Goal: Task Accomplishment & Management: Complete application form

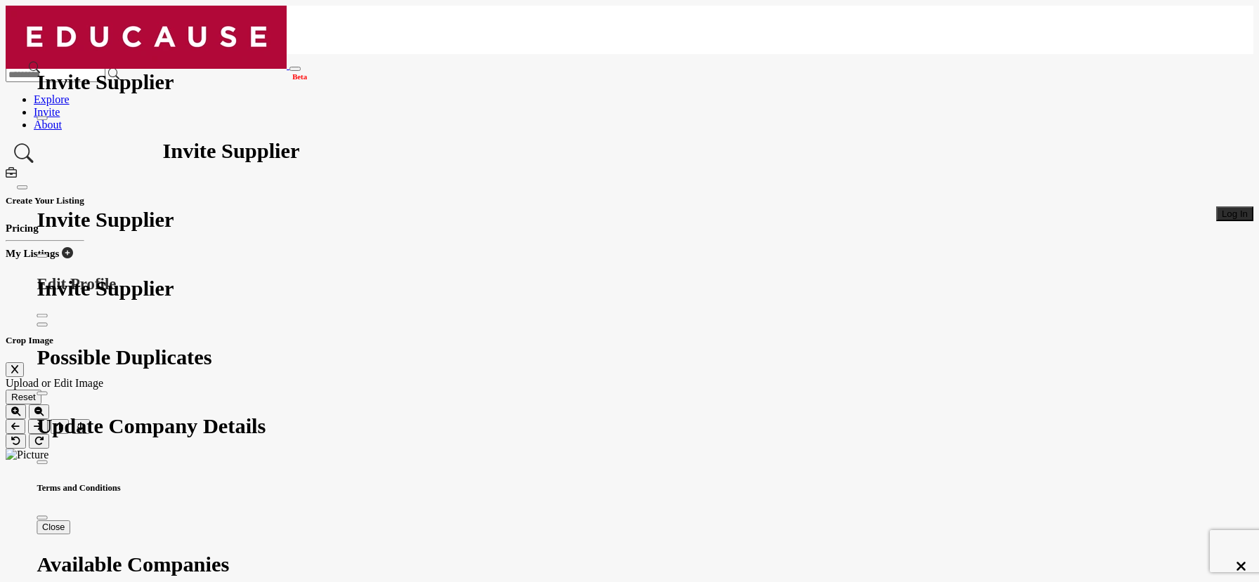
scroll to position [1901, 0]
type textarea "*"
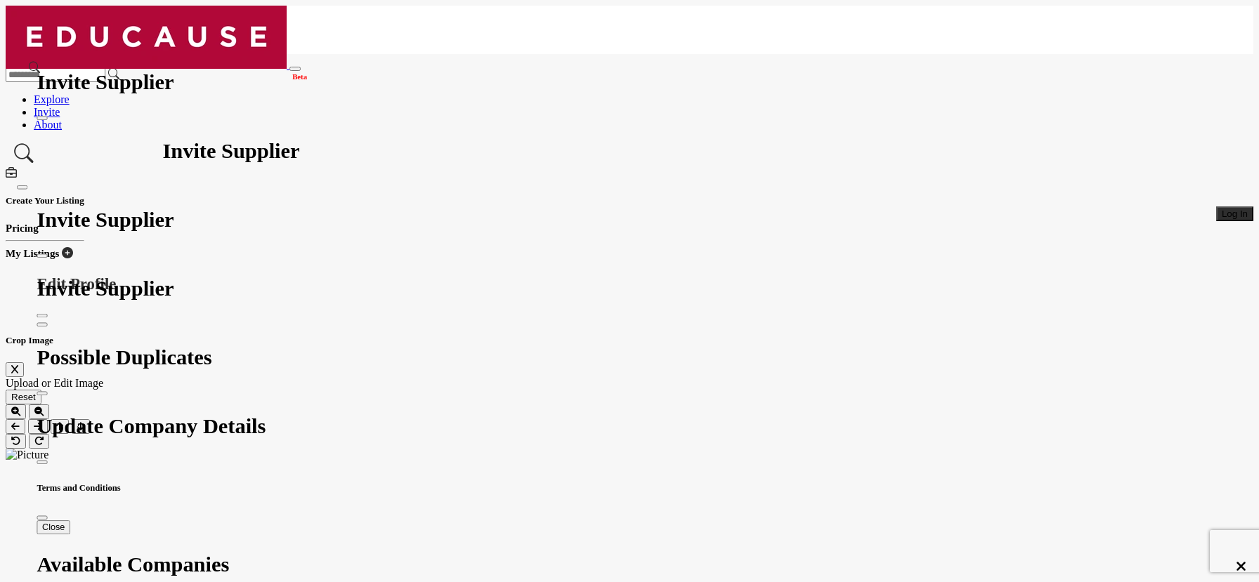
type textarea "*"
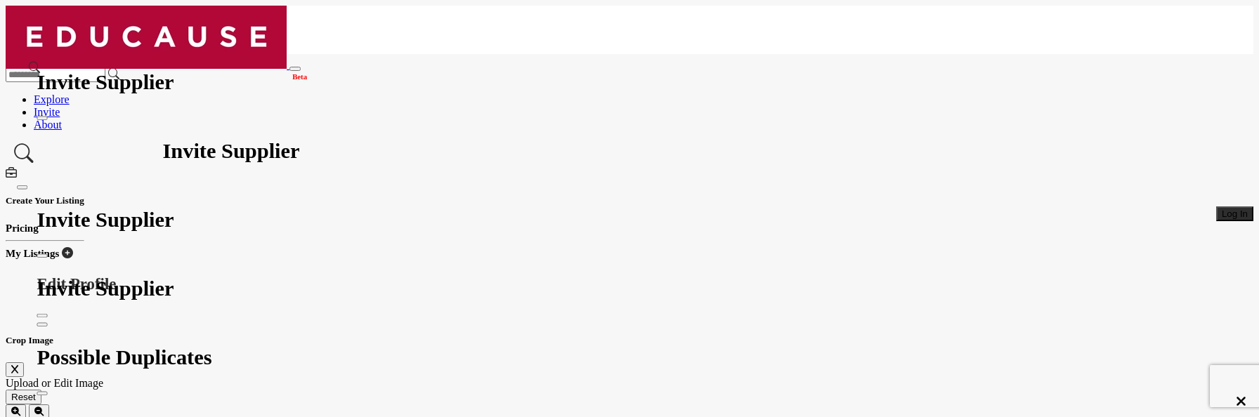
scroll to position [2570, 0]
type textarea "*"
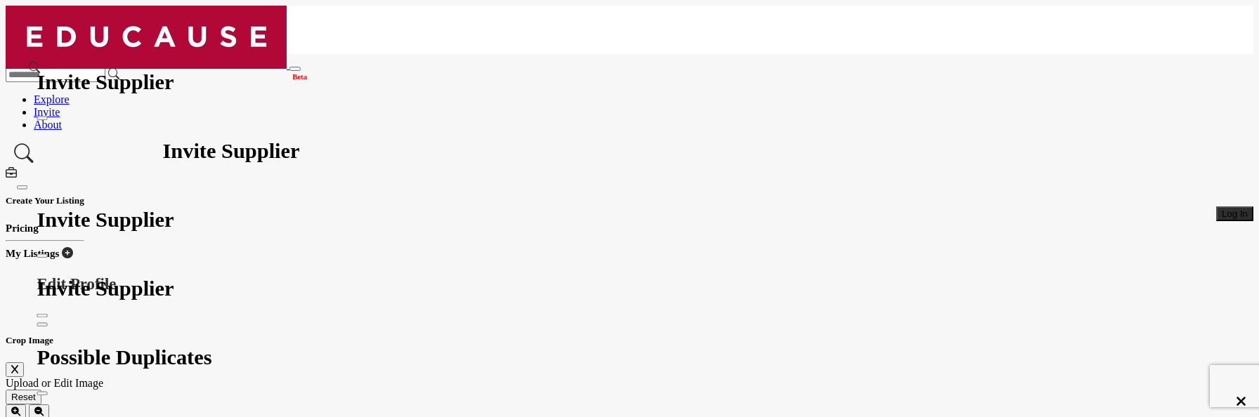
scroll to position [2822, 0]
type textarea "*"
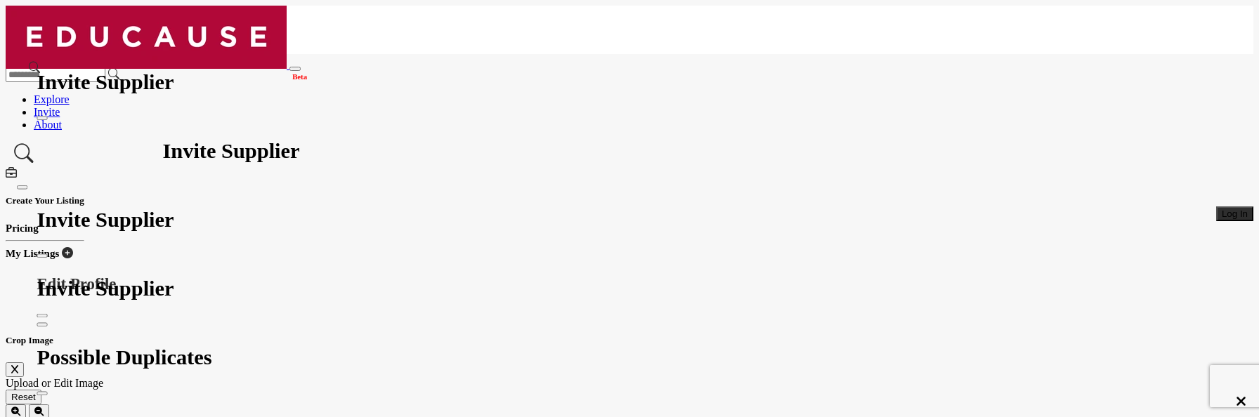
type textarea "*"
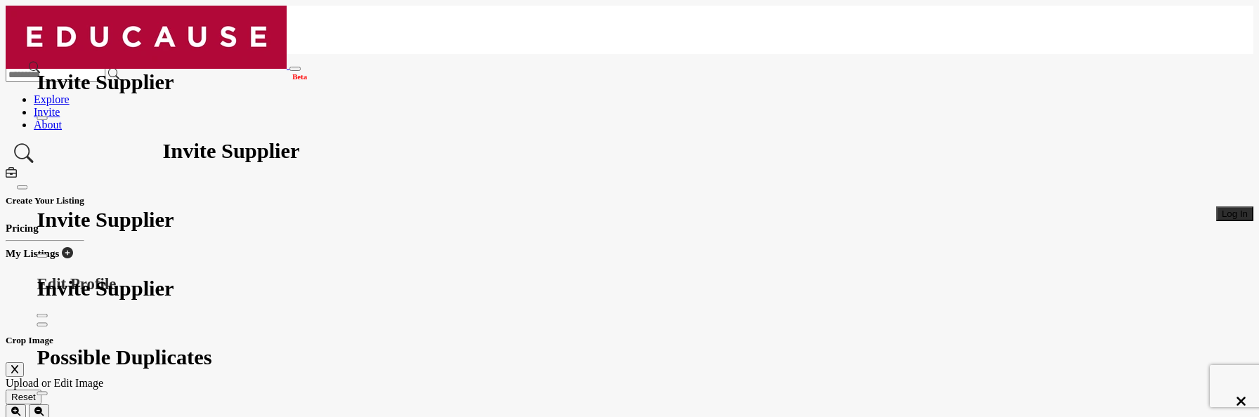
scroll to position [3678, 0]
type textarea "*"
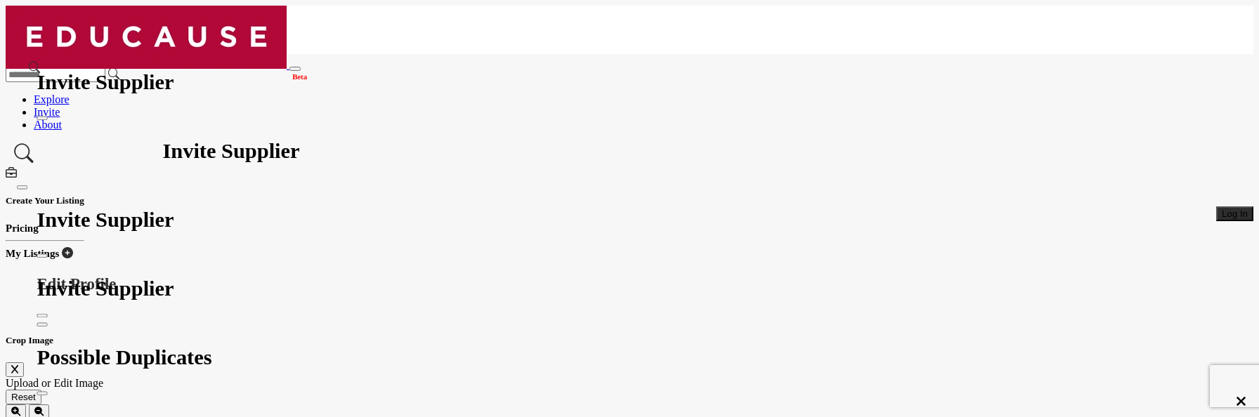
type textarea "*"
type textarea "**"
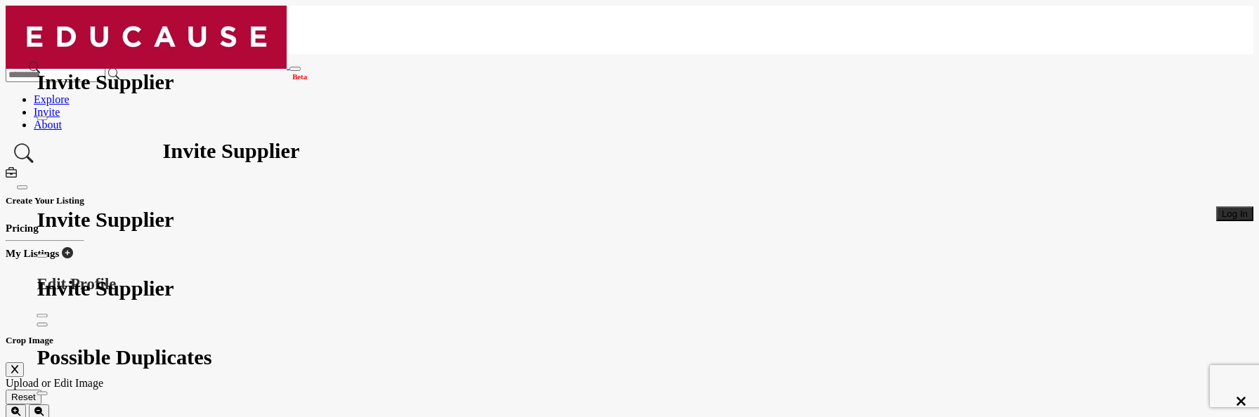
scroll to position [5069, 0]
type textarea "*"
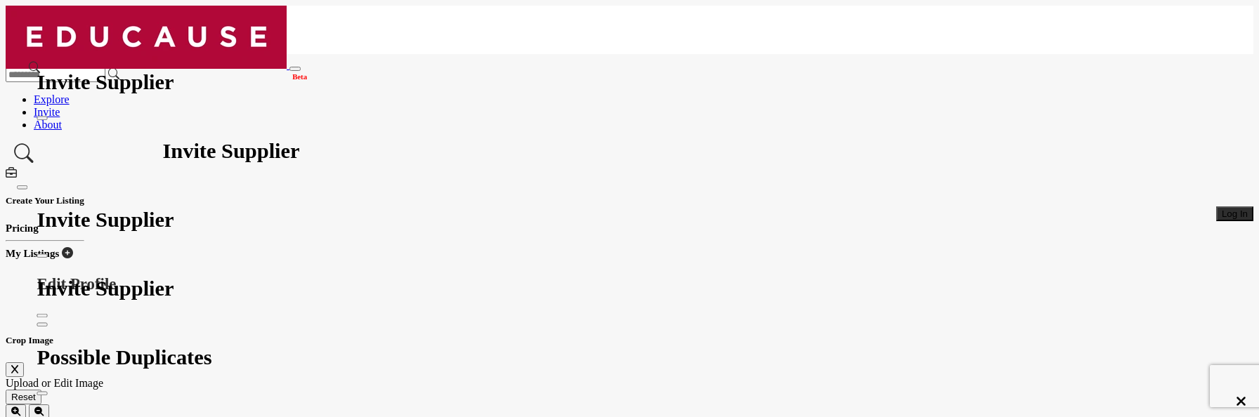
type textarea "*"
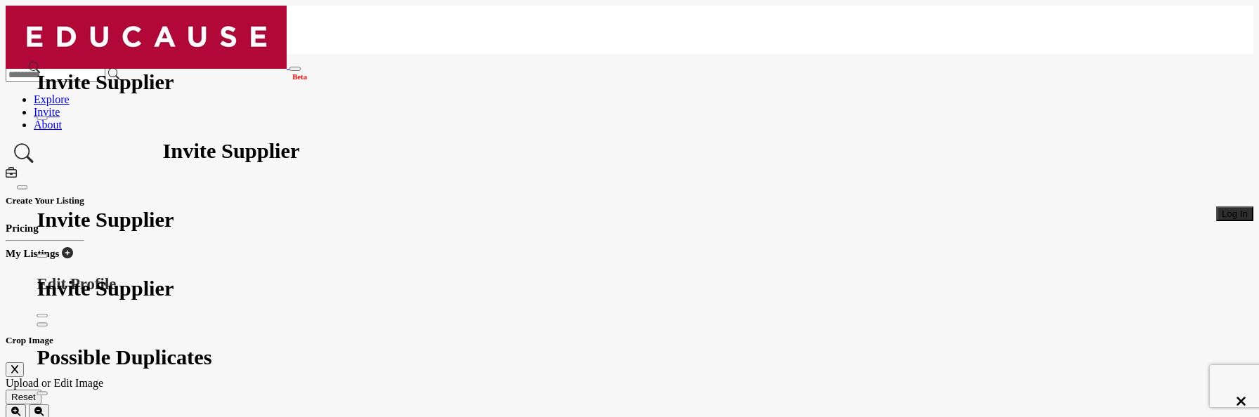
type textarea "*"
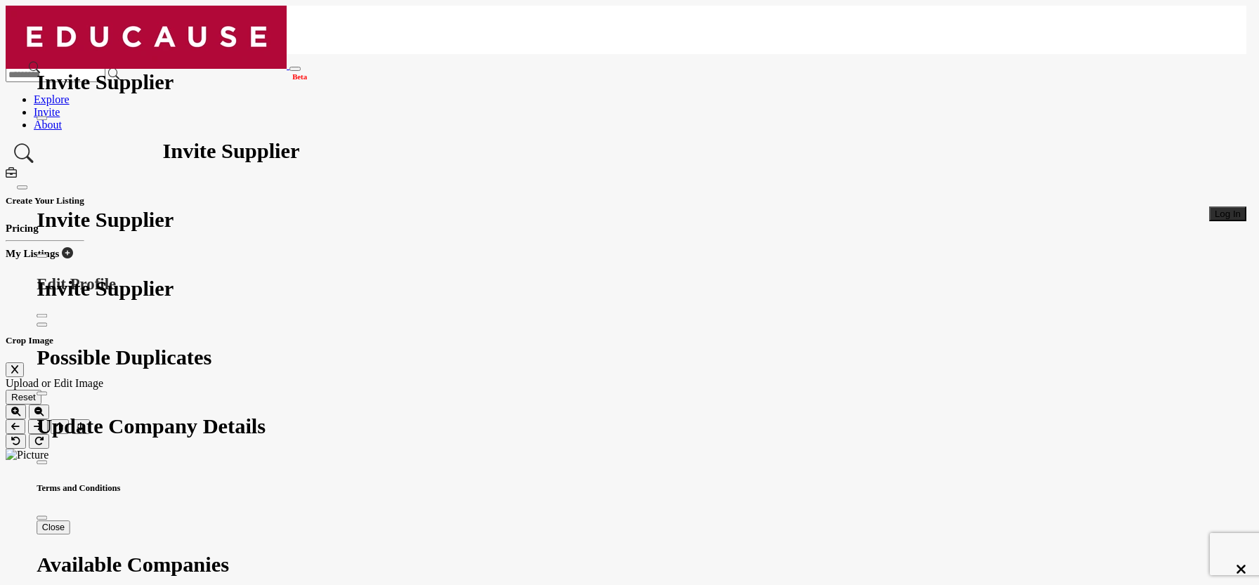
scroll to position [755, 0]
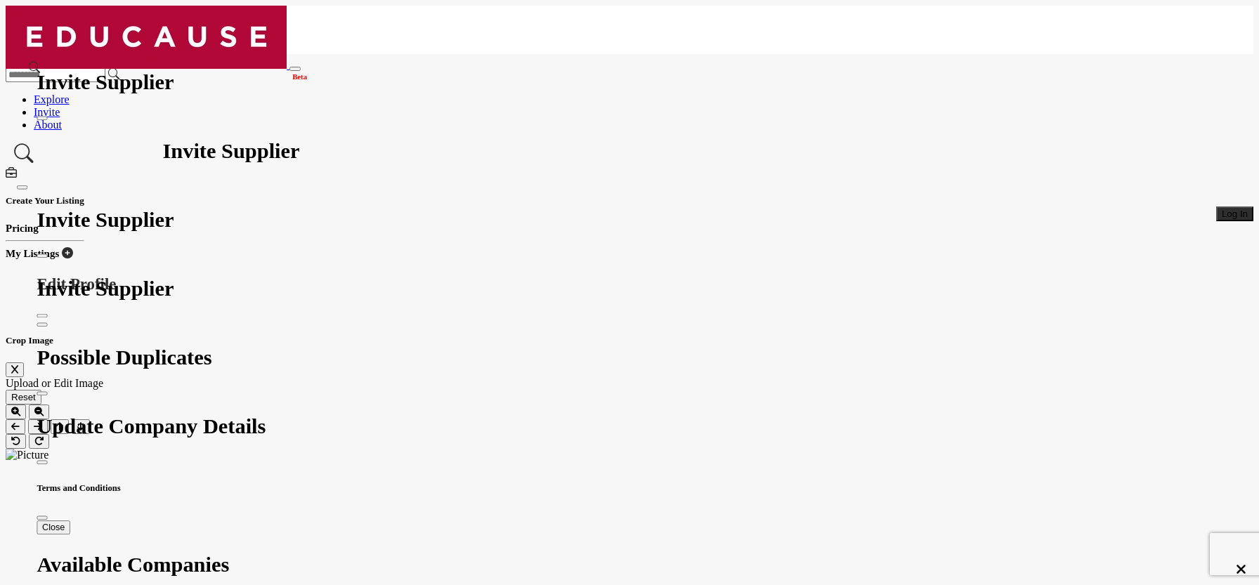
scroll to position [755, 0]
type textarea "*"
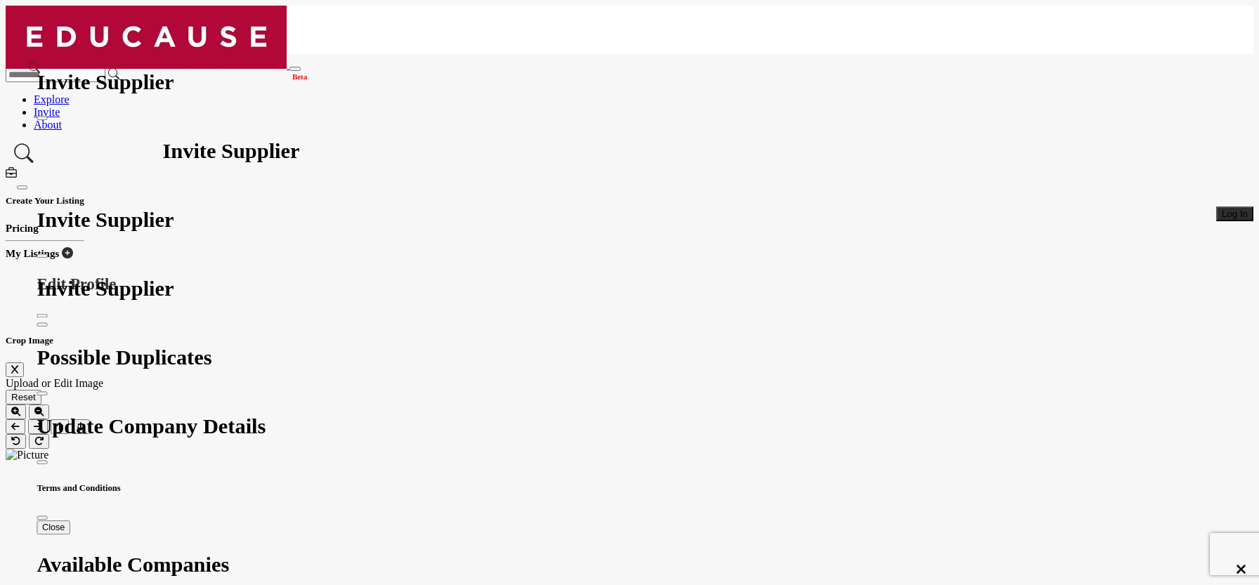
scroll to position [277, 0]
type textarea "*"
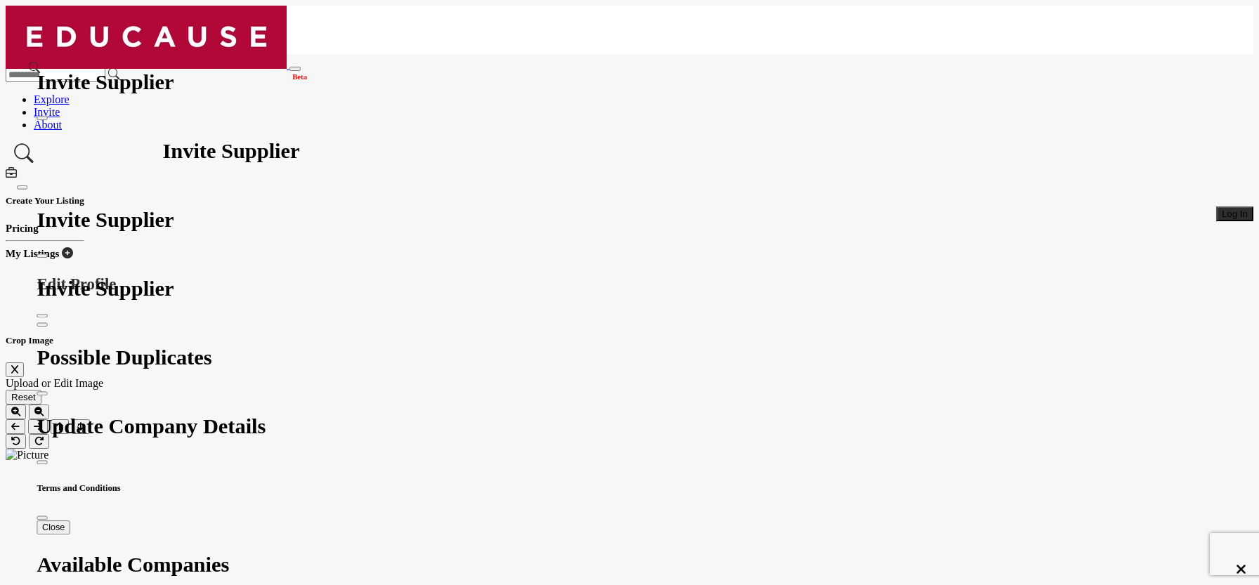
type textarea "*"
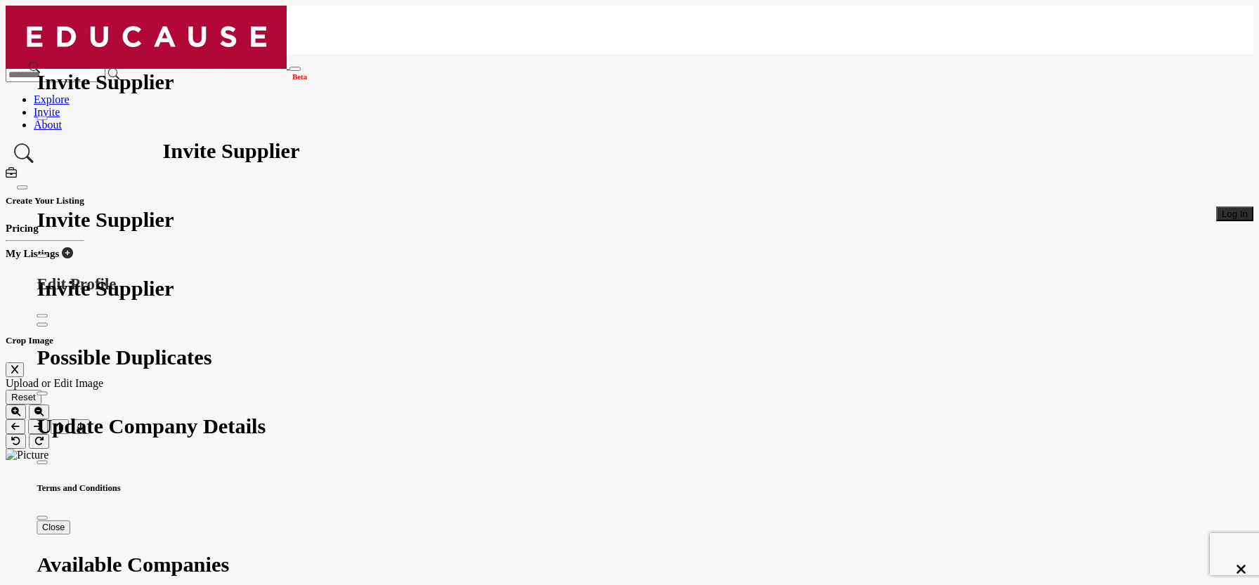
type textarea "*"
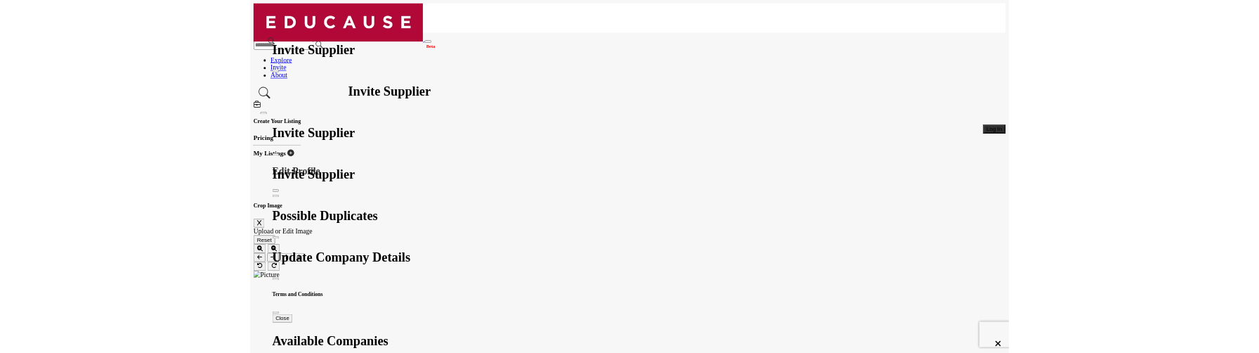
scroll to position [1577, 0]
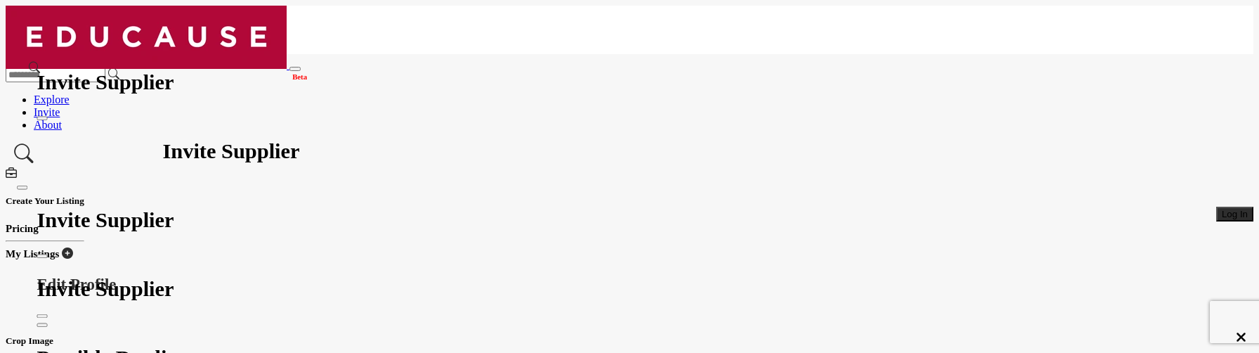
type textarea "*"
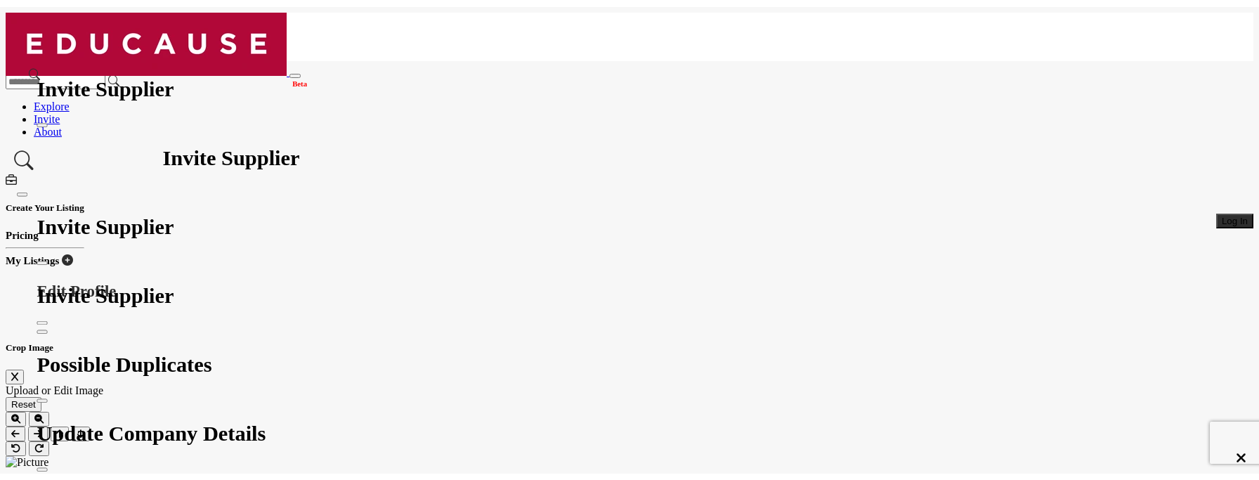
scroll to position [2104, 0]
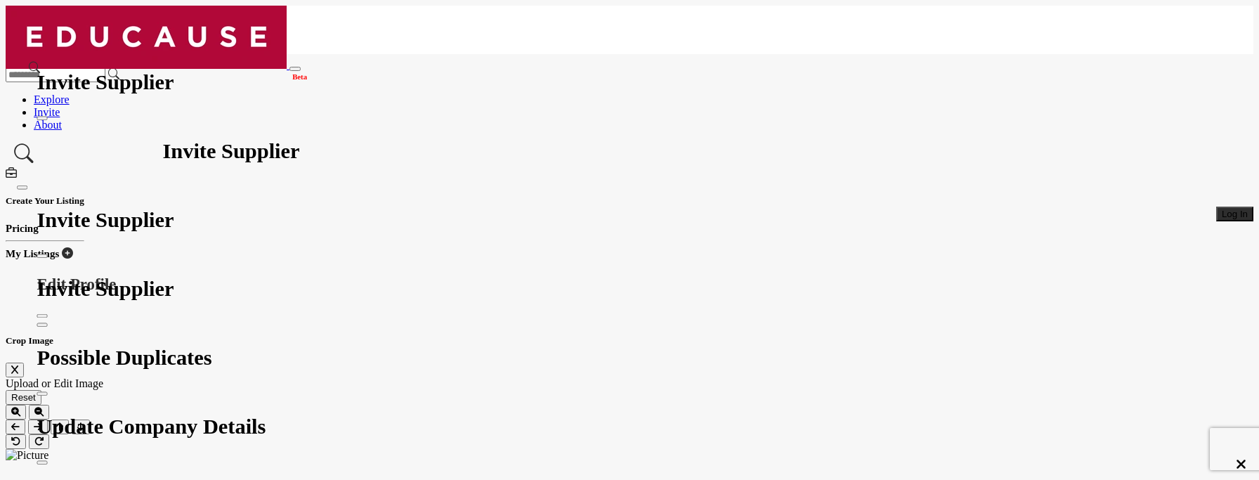
type textarea "*"
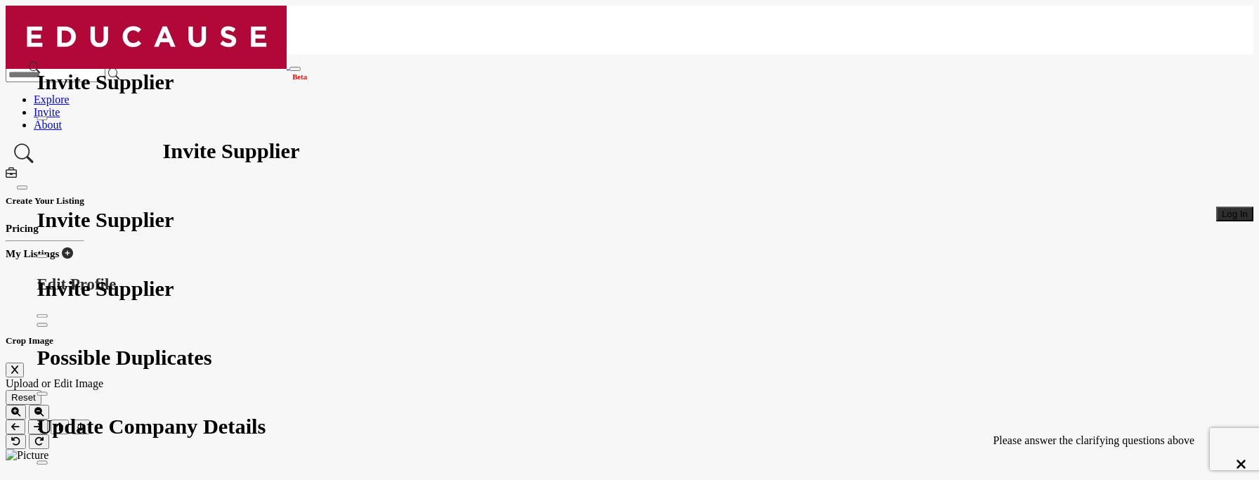
scroll to position [34, 0]
type textarea "*"
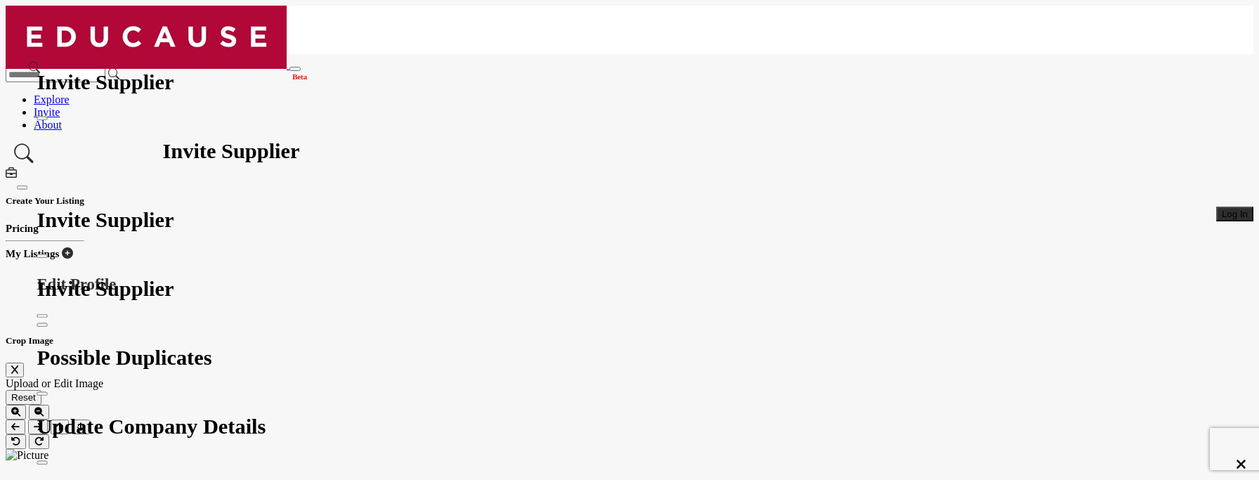
scroll to position [335, 0]
type textarea "*"
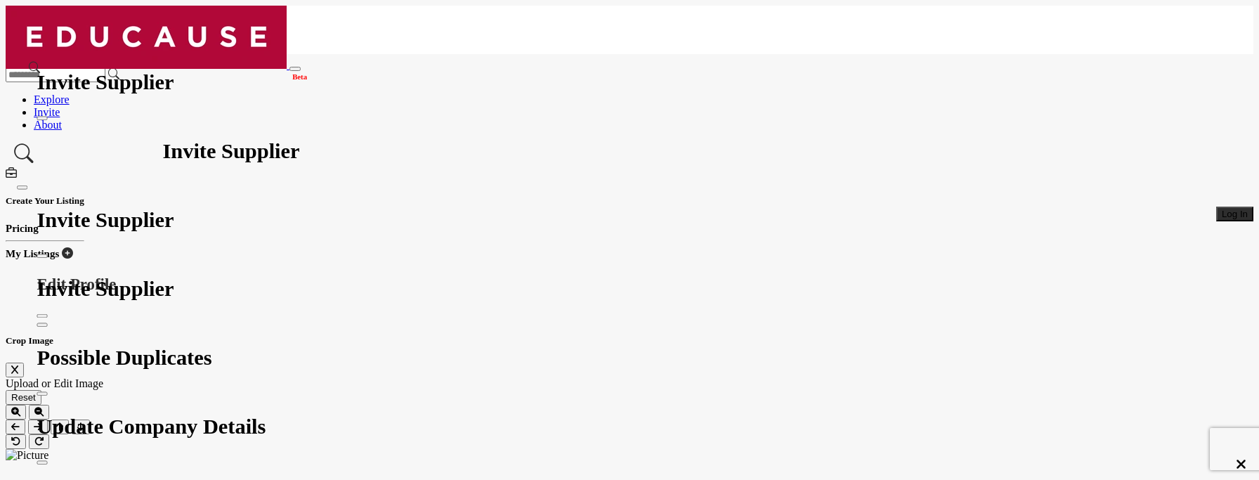
type textarea "*"
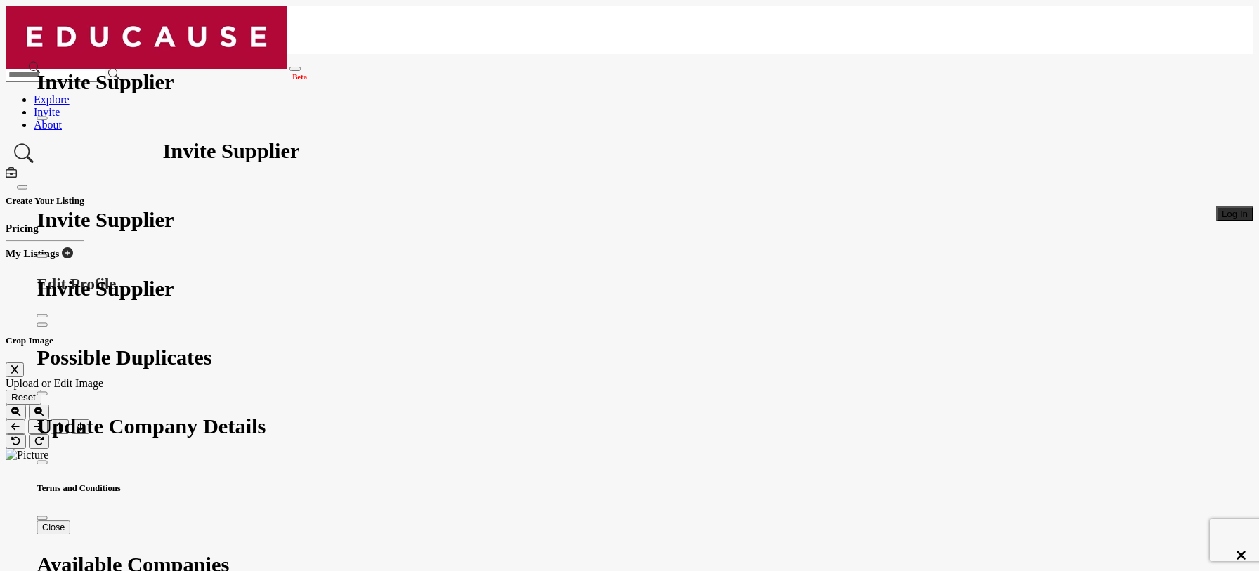
scroll to position [372, 0]
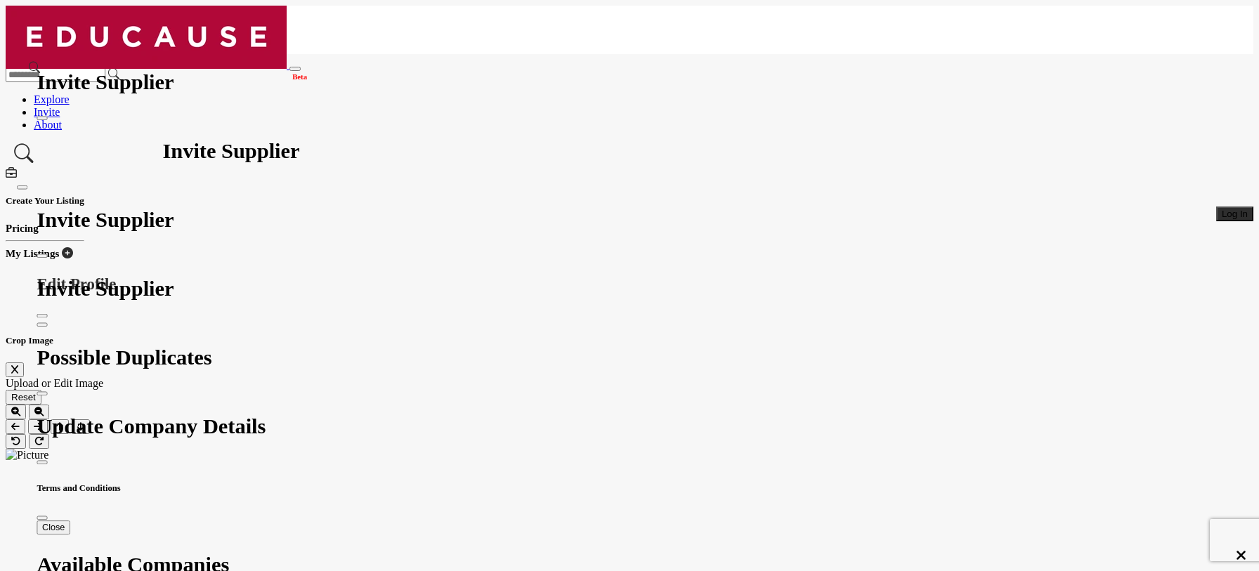
type textarea "**********"
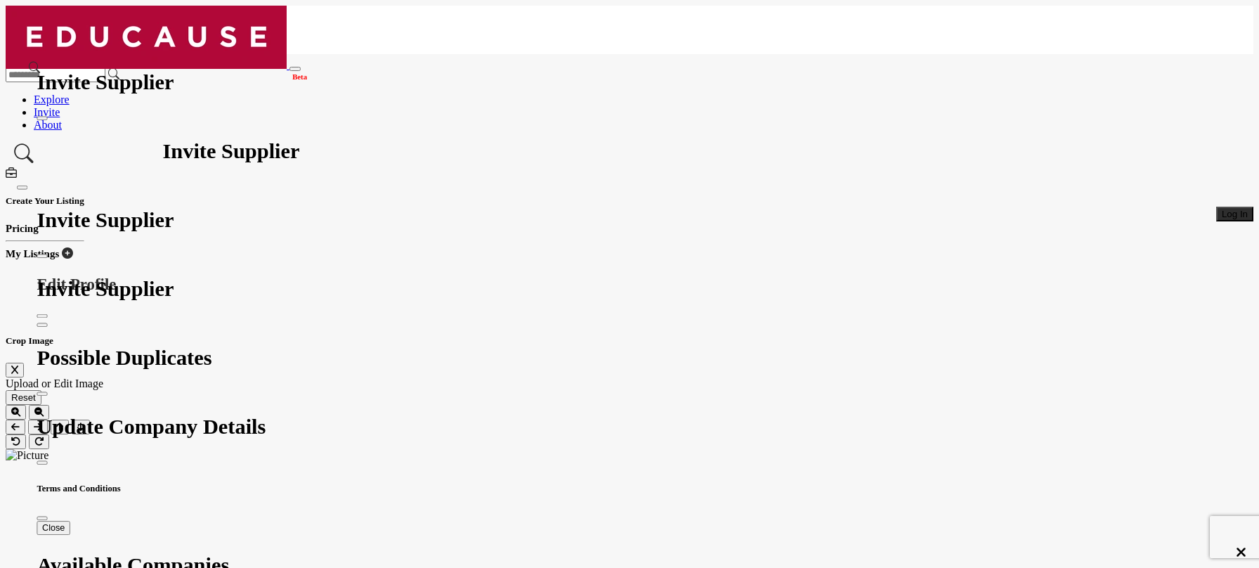
scroll to position [772, 0]
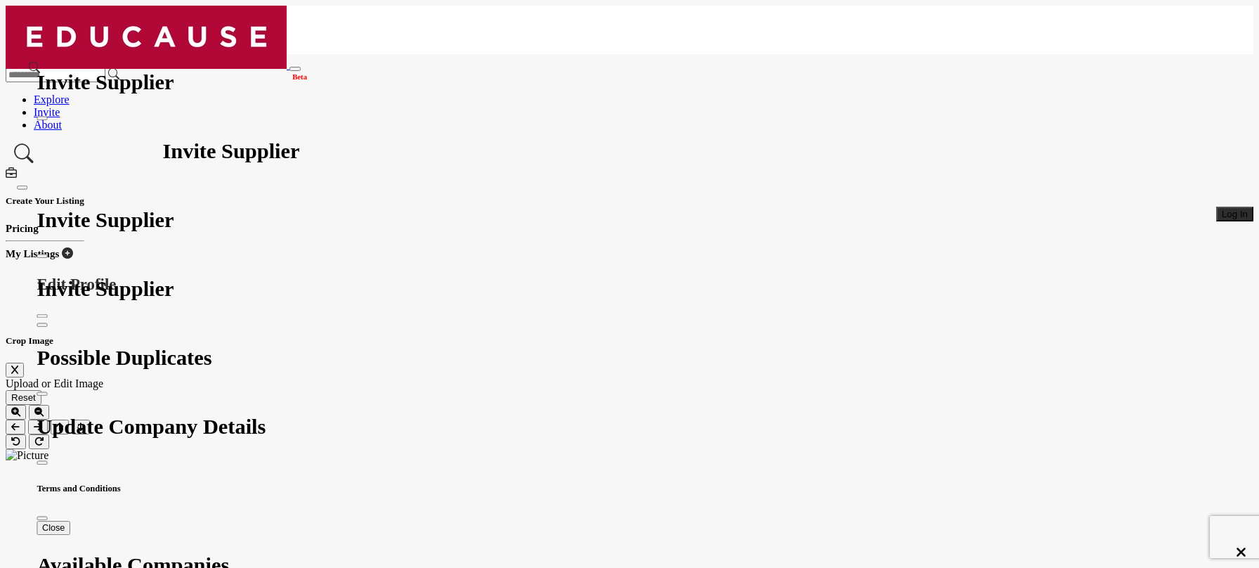
scroll to position [0, 0]
type textarea "**********"
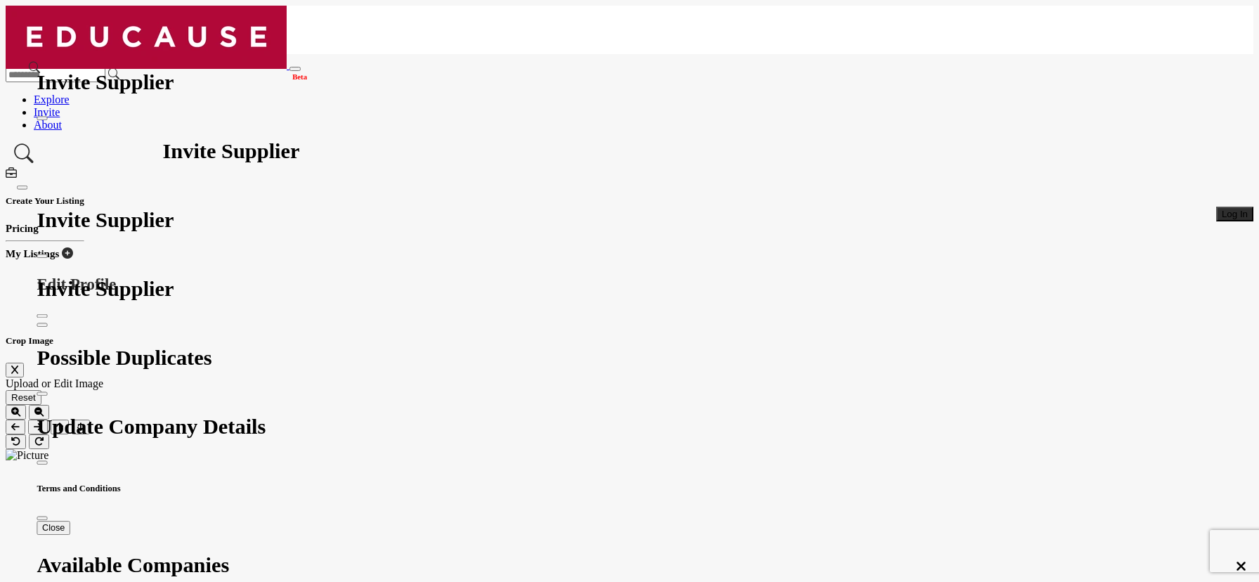
type textarea "**********"
